Goal: Task Accomplishment & Management: Manage account settings

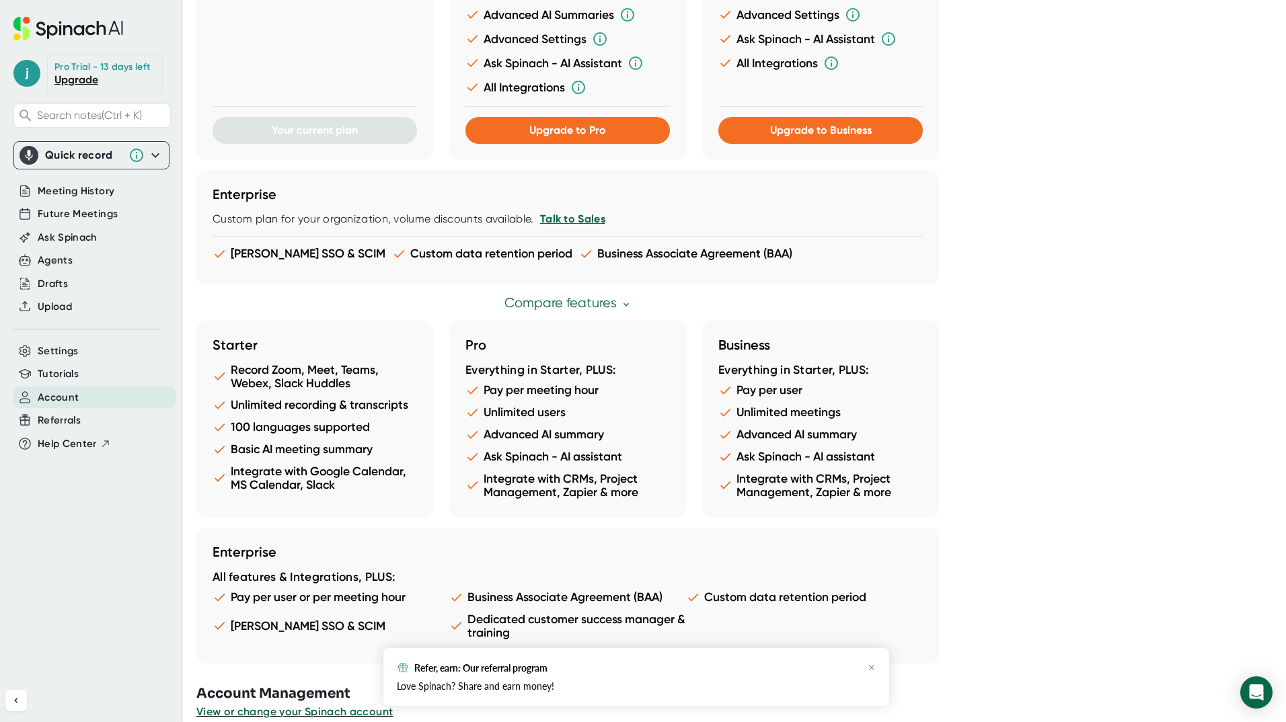
scroll to position [514, 0]
click at [876, 670] on div "Refer, earn: Our referral program Love Spinach? Share and earn money!" at bounding box center [636, 677] width 506 height 58
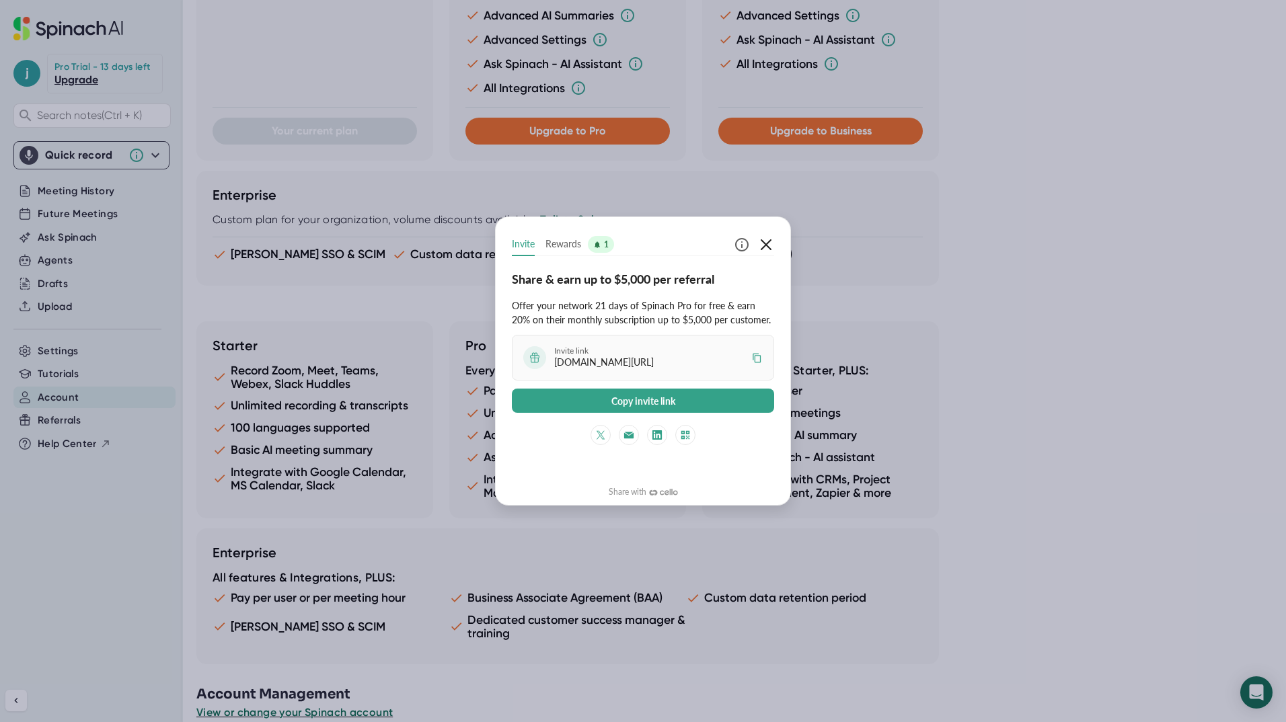
click at [767, 245] on icon "button" at bounding box center [766, 244] width 11 height 11
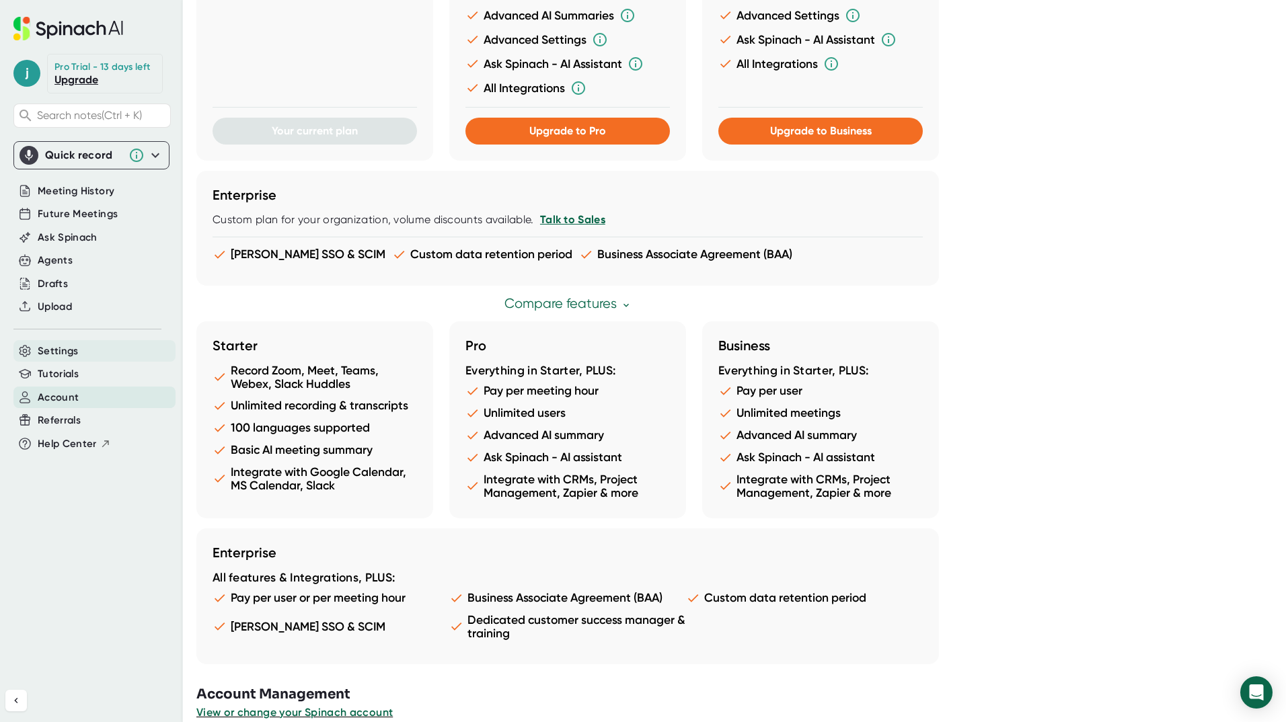
click at [75, 352] on span "Settings" at bounding box center [58, 351] width 41 height 15
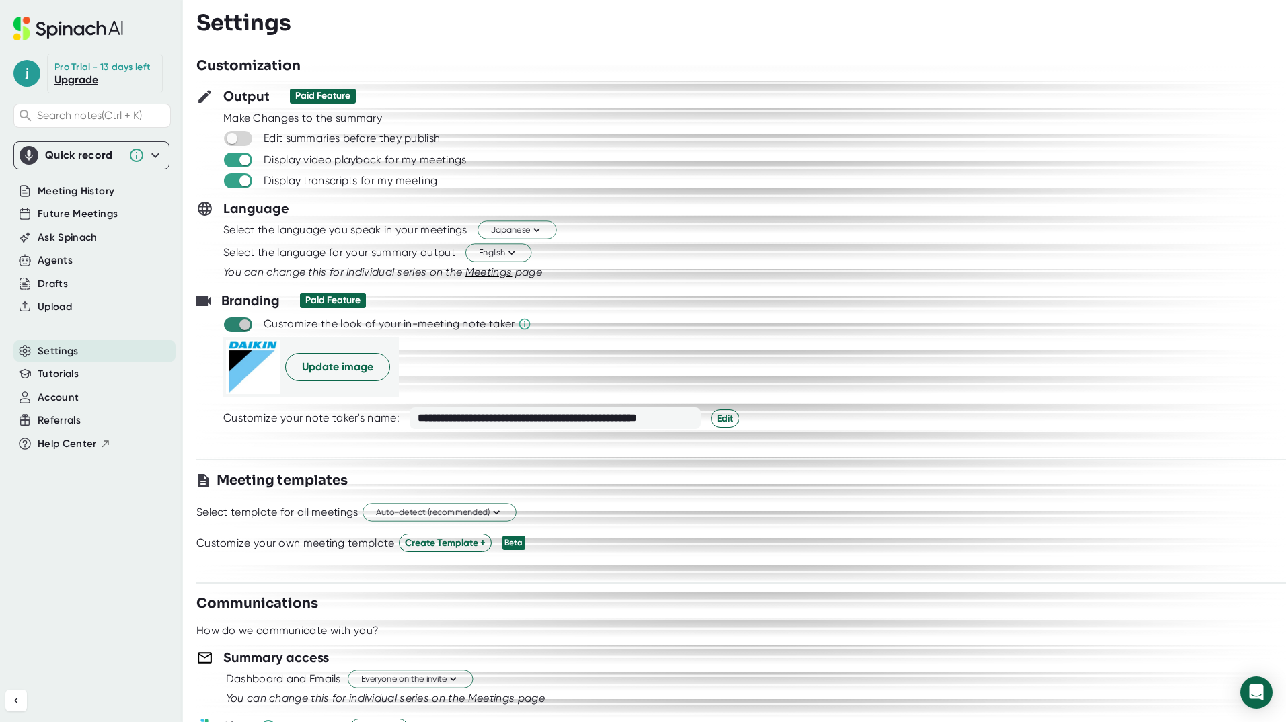
click at [246, 322] on input "checkbox" at bounding box center [244, 325] width 38 height 12
checkbox input "false"
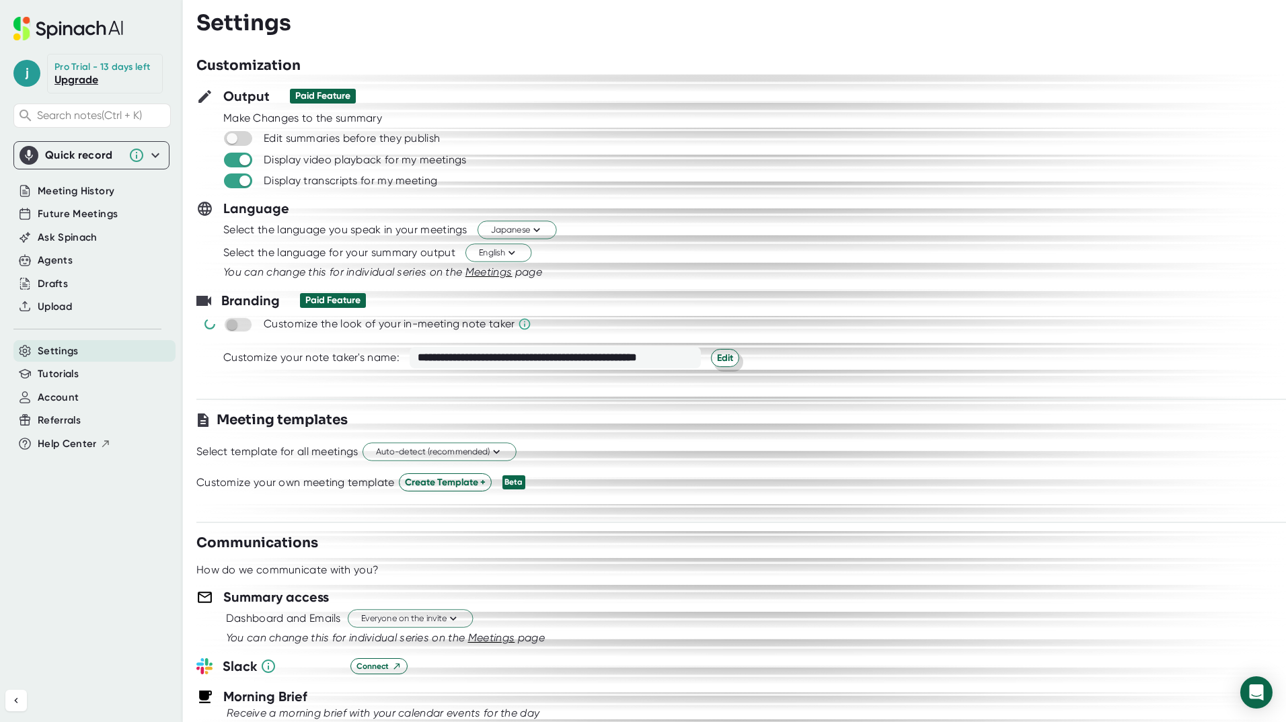
click at [717, 357] on span "Edit" at bounding box center [725, 358] width 16 height 14
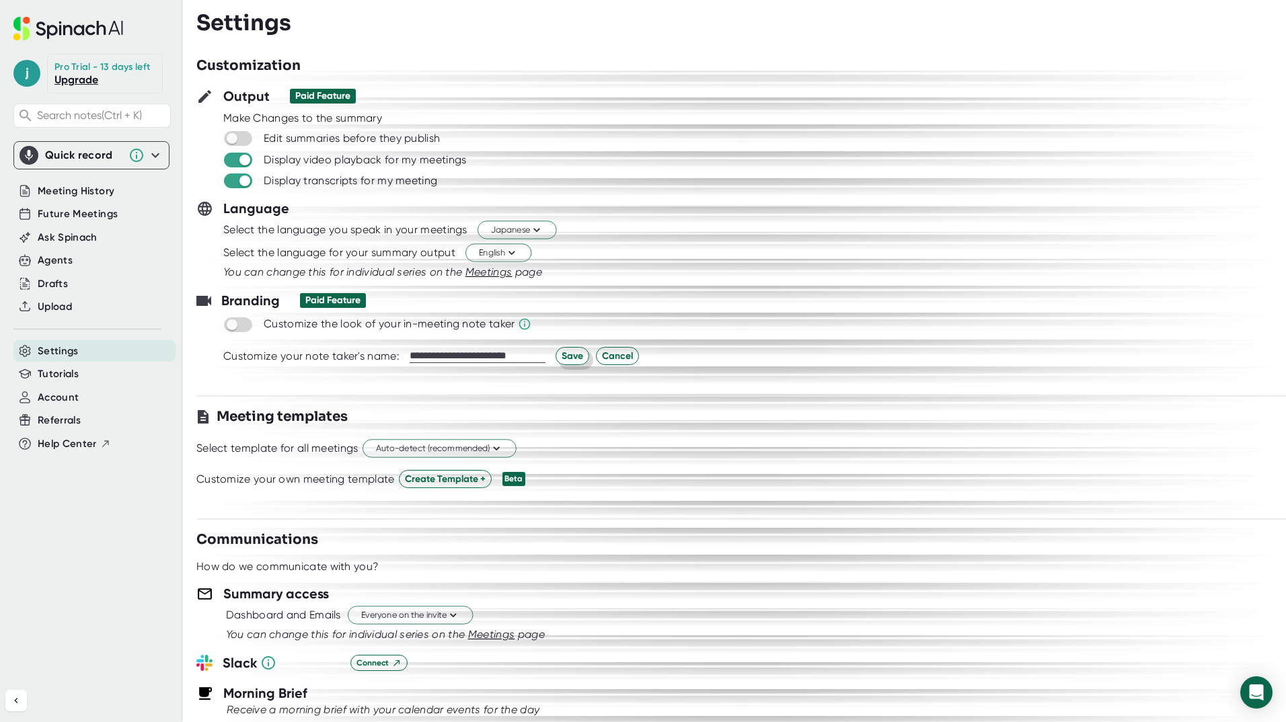
type input "**********"
click at [574, 353] on span "Save" at bounding box center [573, 356] width 22 height 14
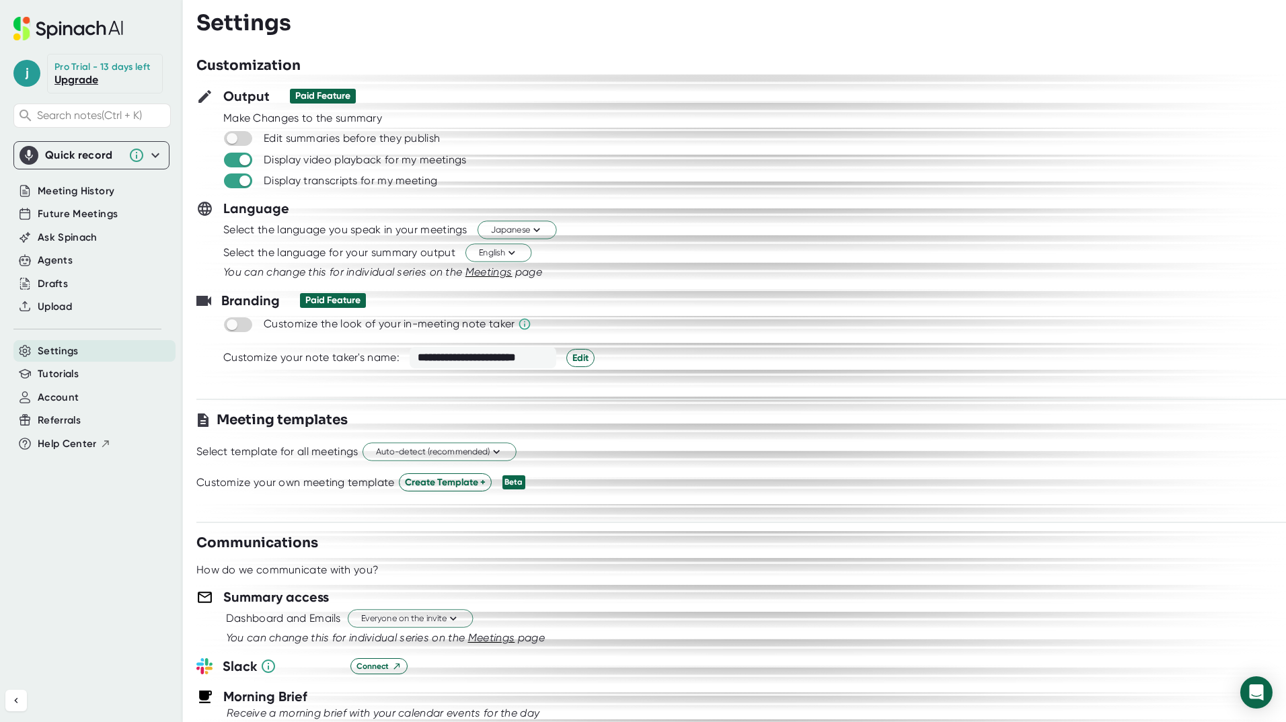
click at [60, 151] on div "Quick record" at bounding box center [83, 155] width 77 height 13
